Goal: Information Seeking & Learning: Check status

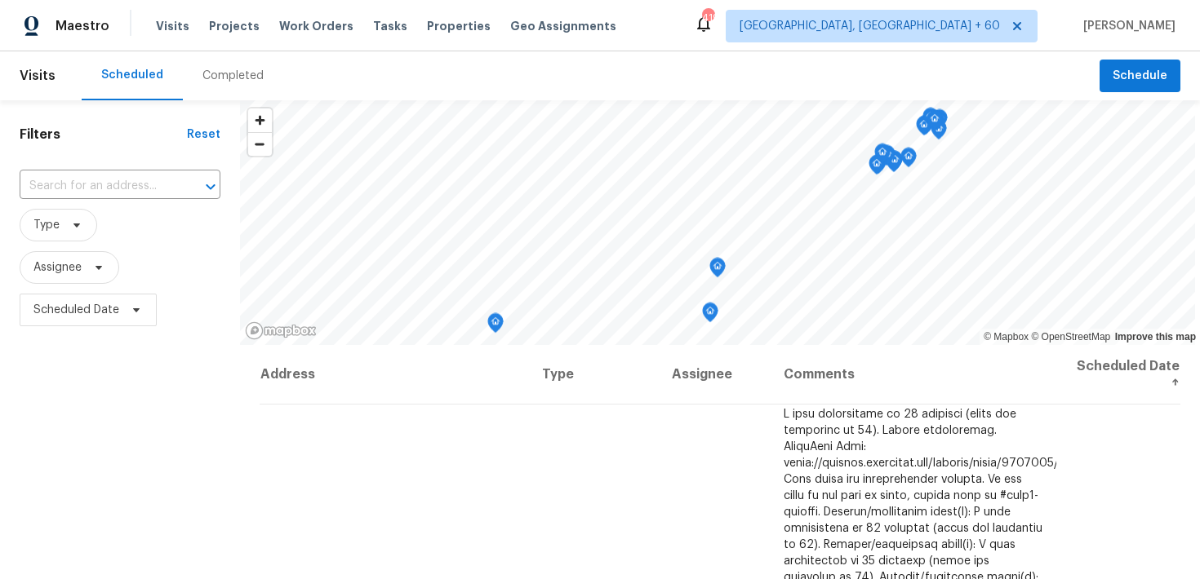
click at [202, 82] on div "Completed" at bounding box center [232, 76] width 61 height 16
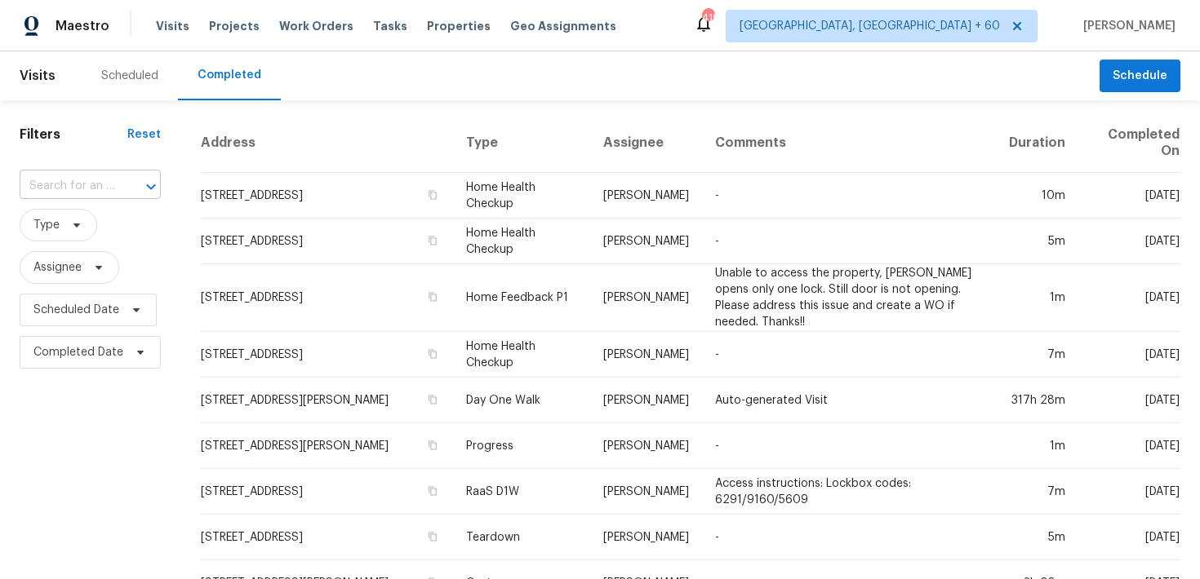
click at [60, 181] on input "text" at bounding box center [67, 186] width 95 height 25
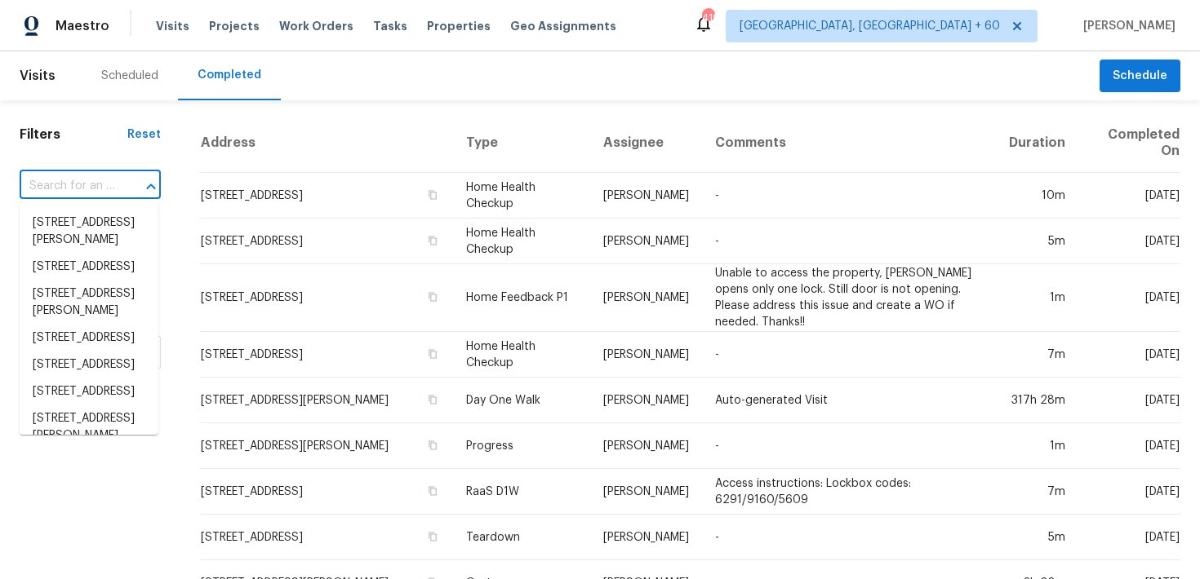
paste input "[STREET_ADDRESS]"
type input "[STREET_ADDRESS]"
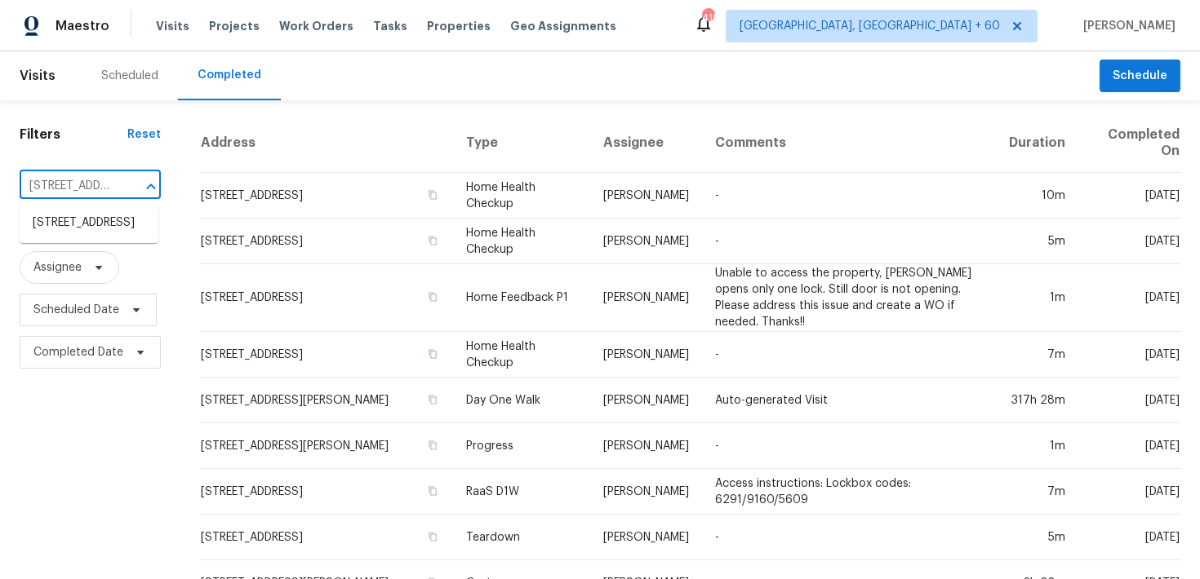
scroll to position [0, 101]
click at [96, 224] on li "[STREET_ADDRESS]" at bounding box center [89, 223] width 139 height 27
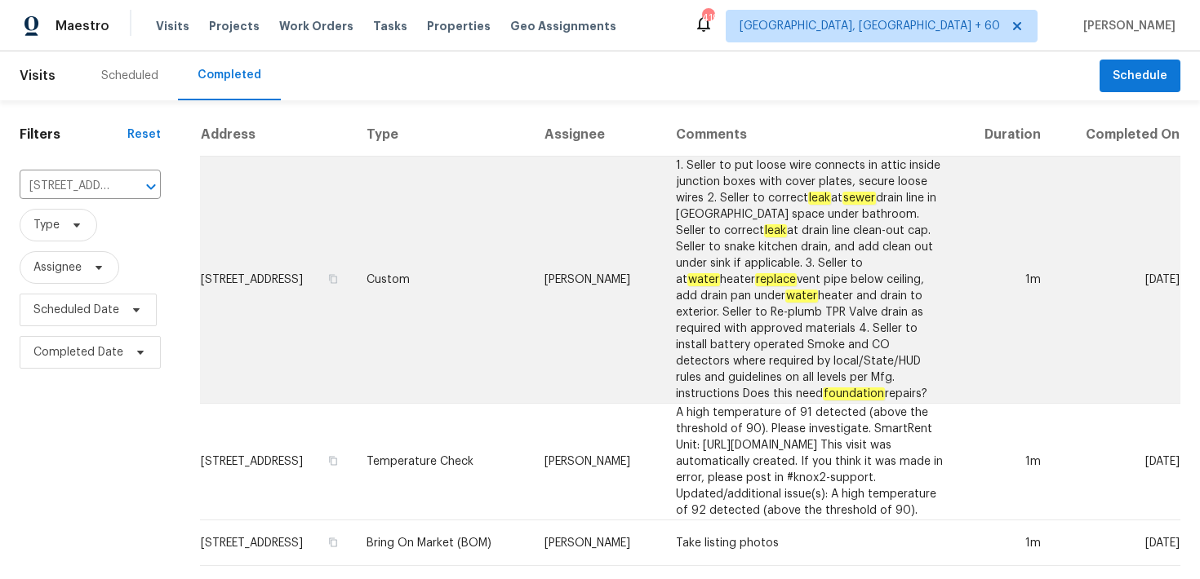
click at [429, 263] on td "Custom" at bounding box center [442, 280] width 178 height 247
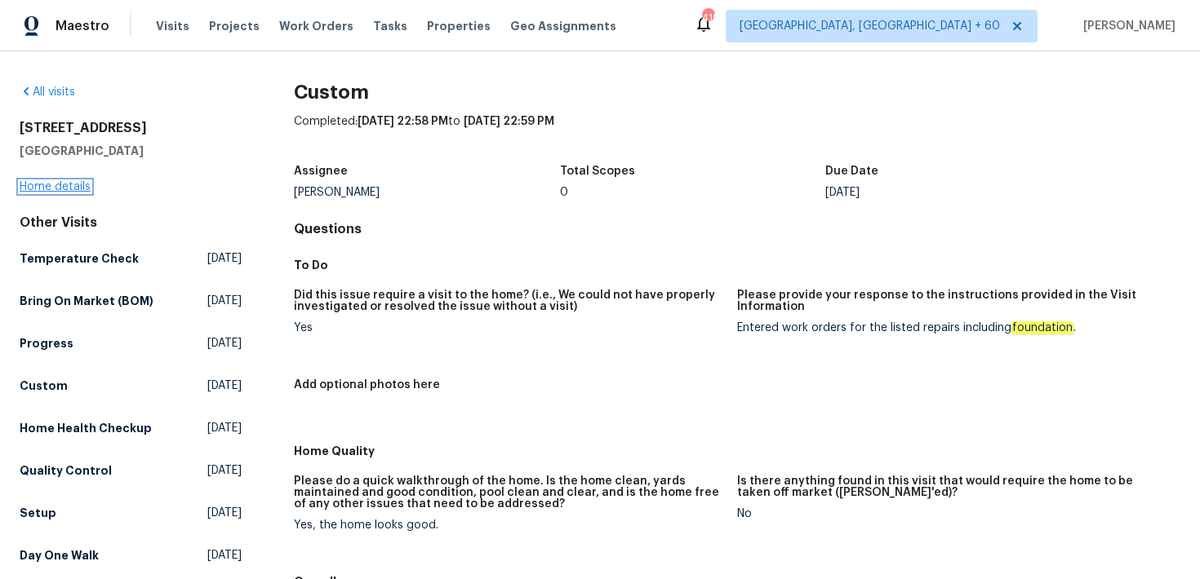
click at [35, 186] on link "Home details" at bounding box center [55, 186] width 71 height 11
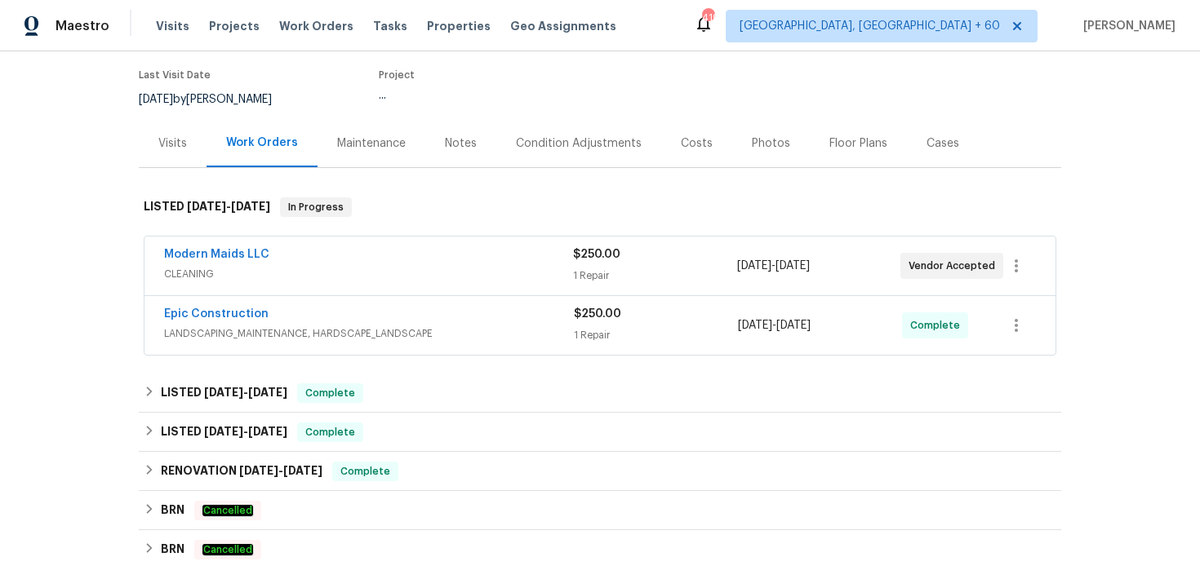
scroll to position [137, 0]
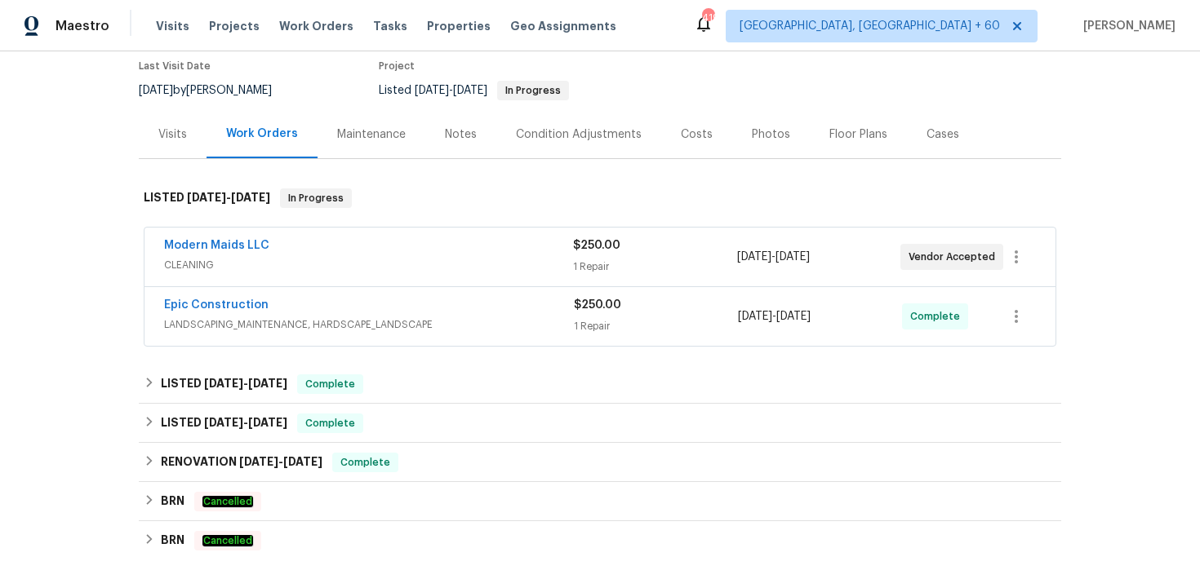
click at [595, 319] on div "1 Repair" at bounding box center [656, 326] width 164 height 16
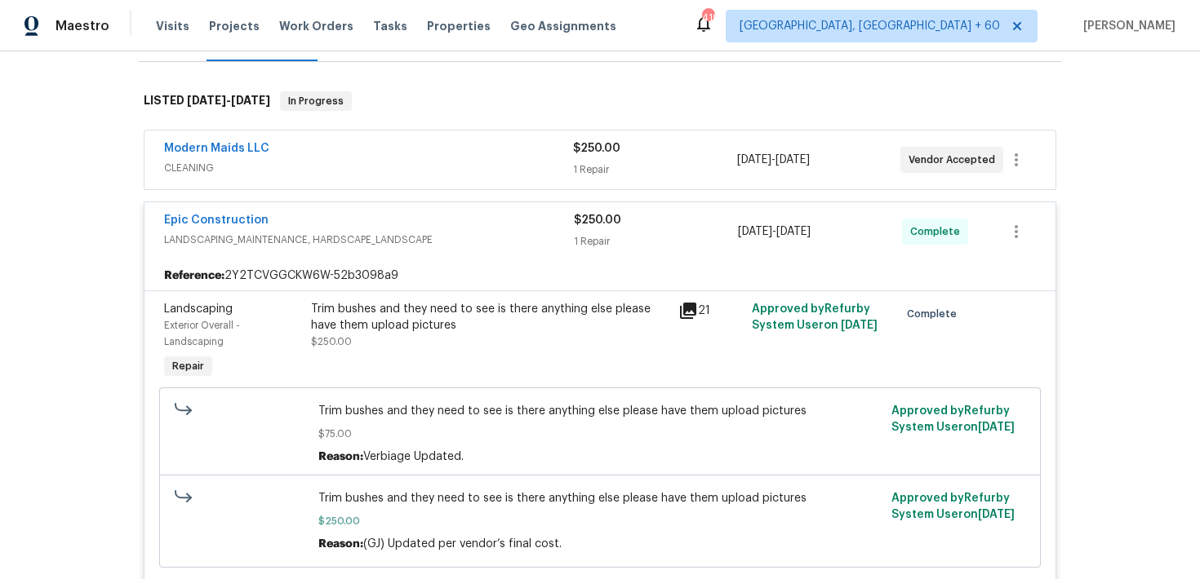
scroll to position [242, 0]
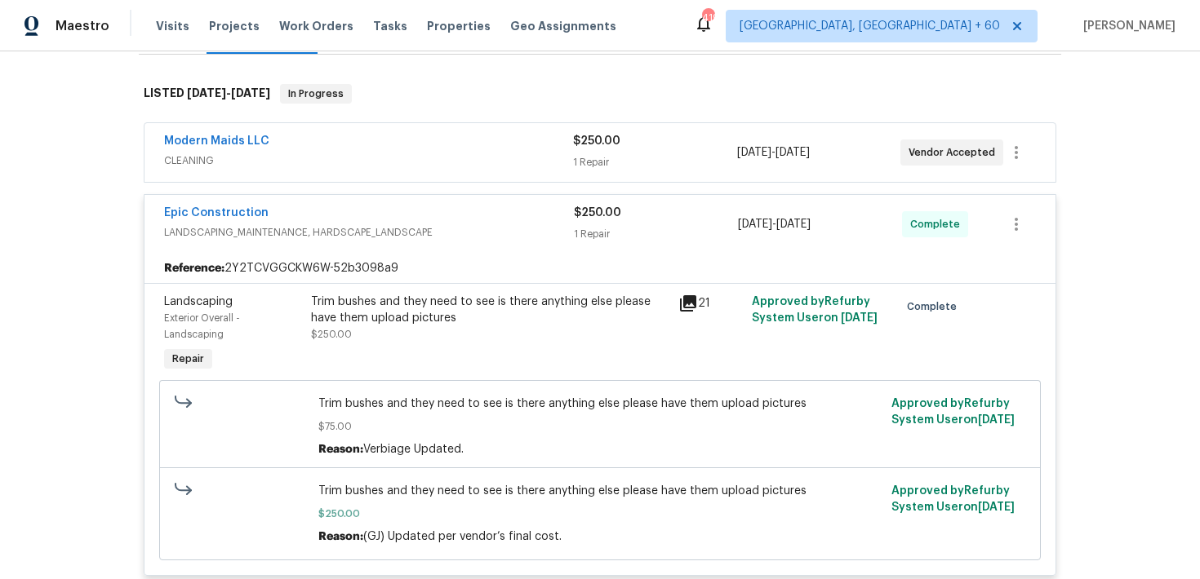
click at [596, 154] on div "1 Repair" at bounding box center [654, 162] width 163 height 16
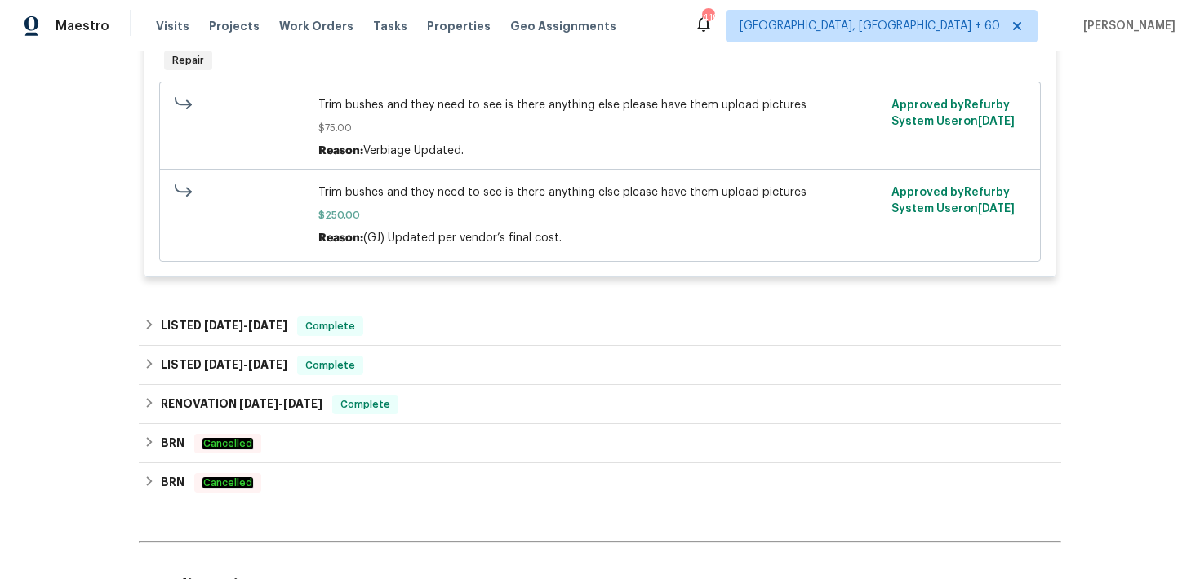
scroll to position [1030, 0]
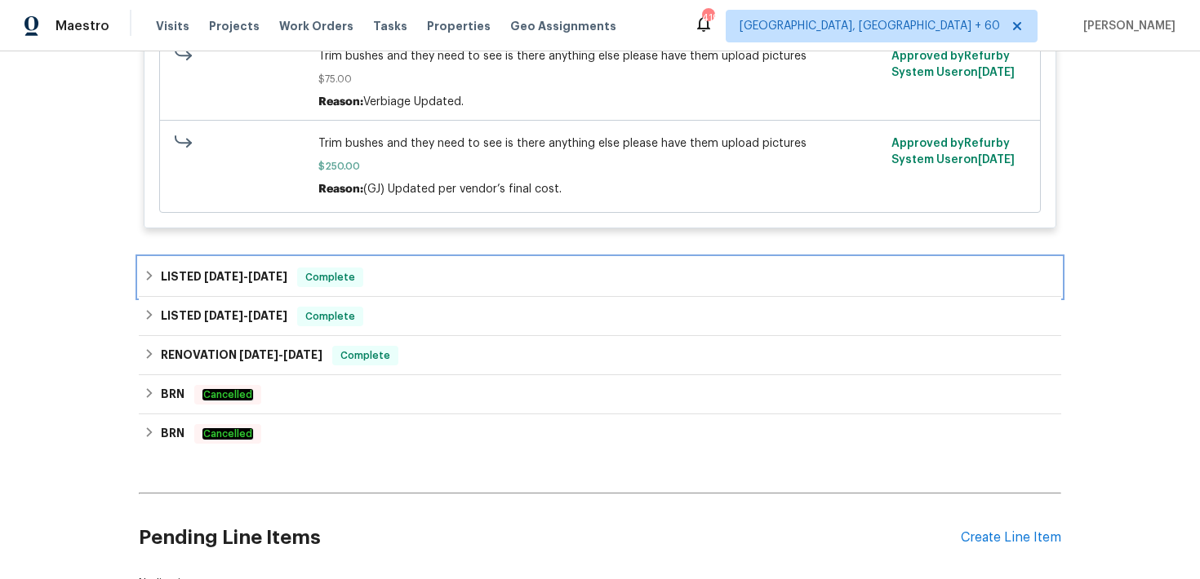
click at [408, 272] on div "LISTED [DATE] - [DATE] Complete" at bounding box center [600, 278] width 912 height 20
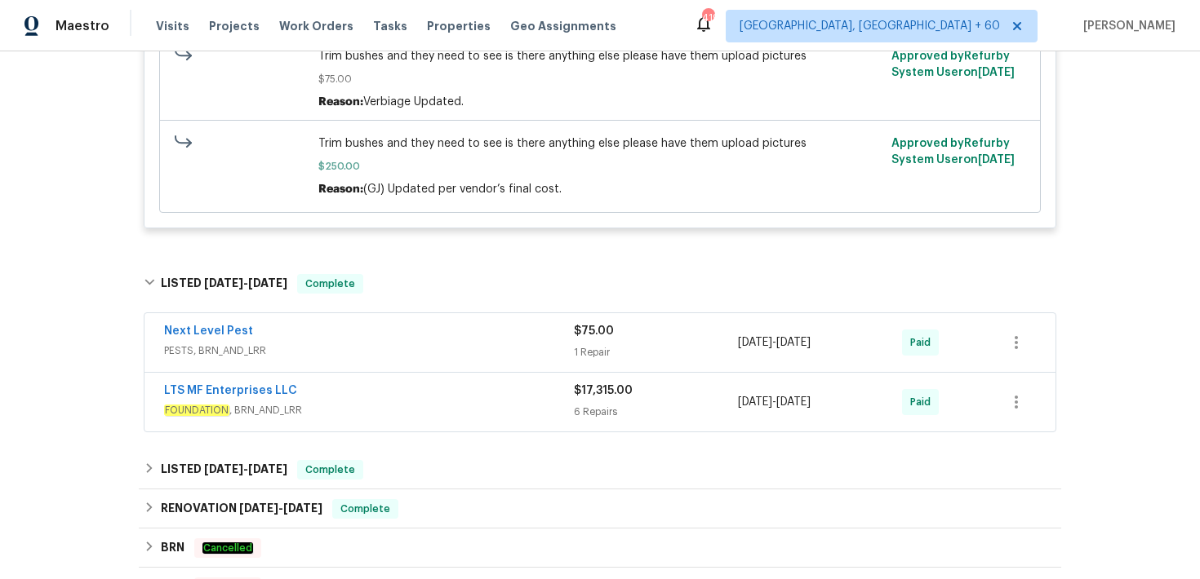
click at [595, 370] on div "Next Level Pest PESTS, BRN_AND_LRR $75.00 1 Repair [DATE] - [DATE] Paid" at bounding box center [599, 342] width 911 height 59
click at [587, 353] on div "1 Repair" at bounding box center [656, 352] width 164 height 16
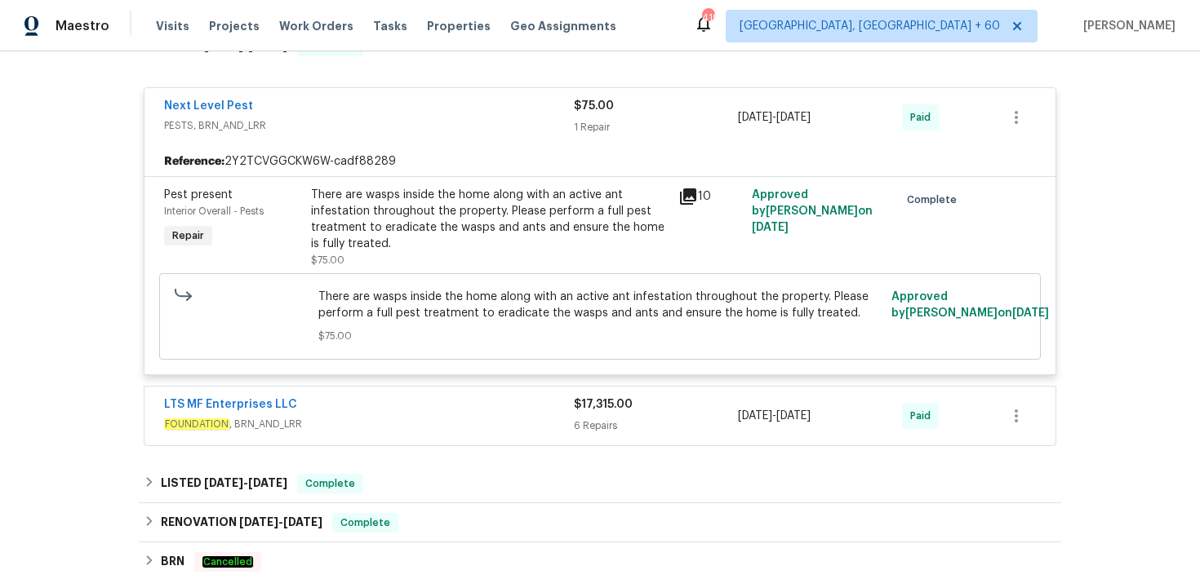
scroll to position [1338, 0]
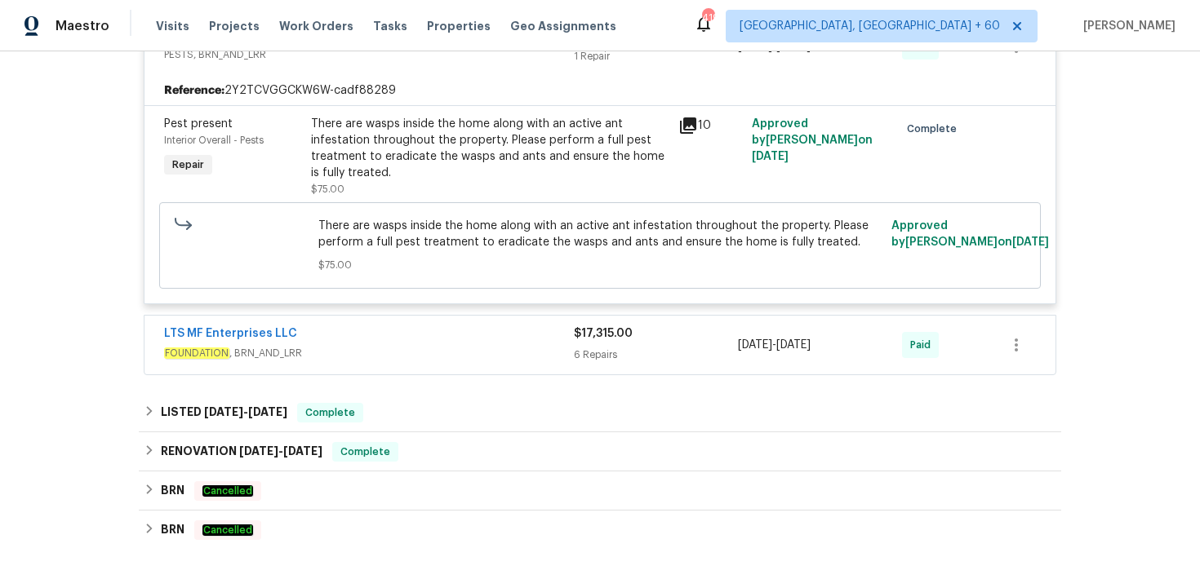
click at [588, 359] on div "6 Repairs" at bounding box center [656, 355] width 164 height 16
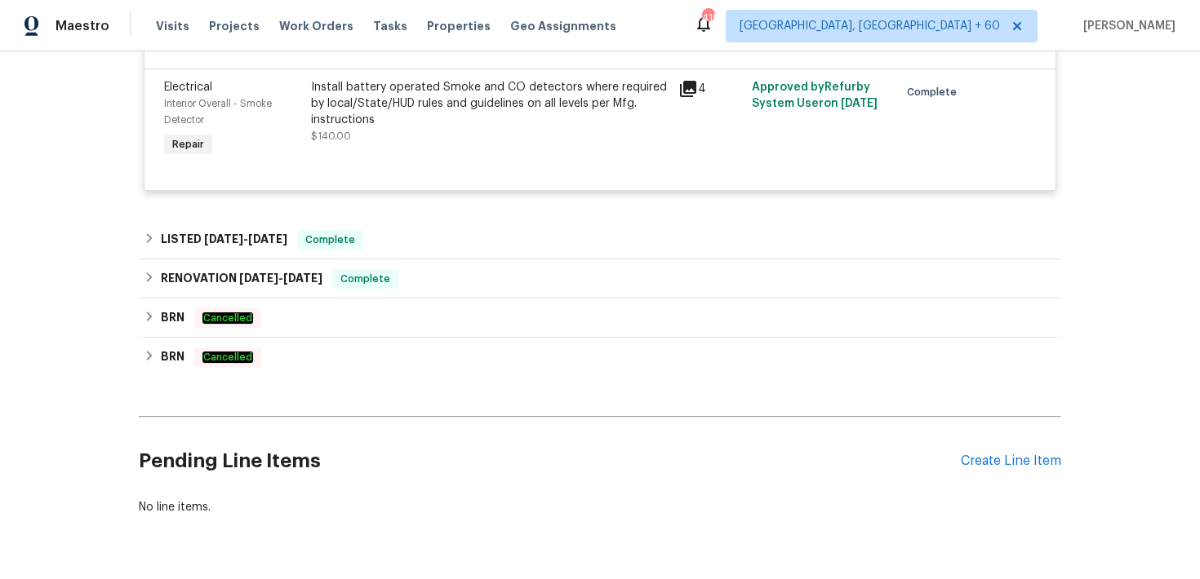
scroll to position [2335, 0]
